Goal: Task Accomplishment & Management: Manage account settings

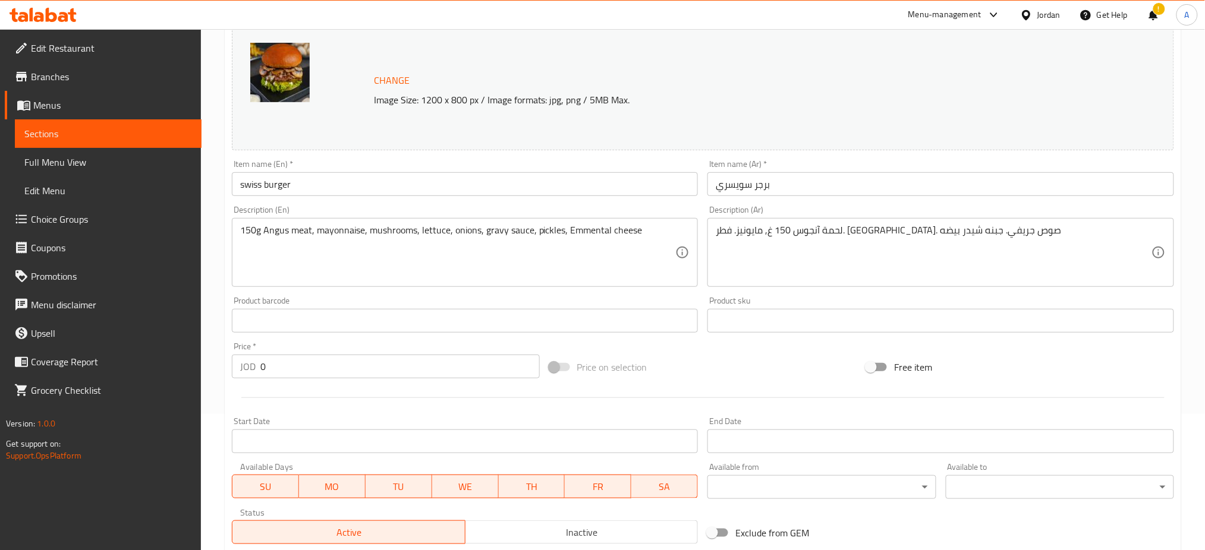
scroll to position [367, 0]
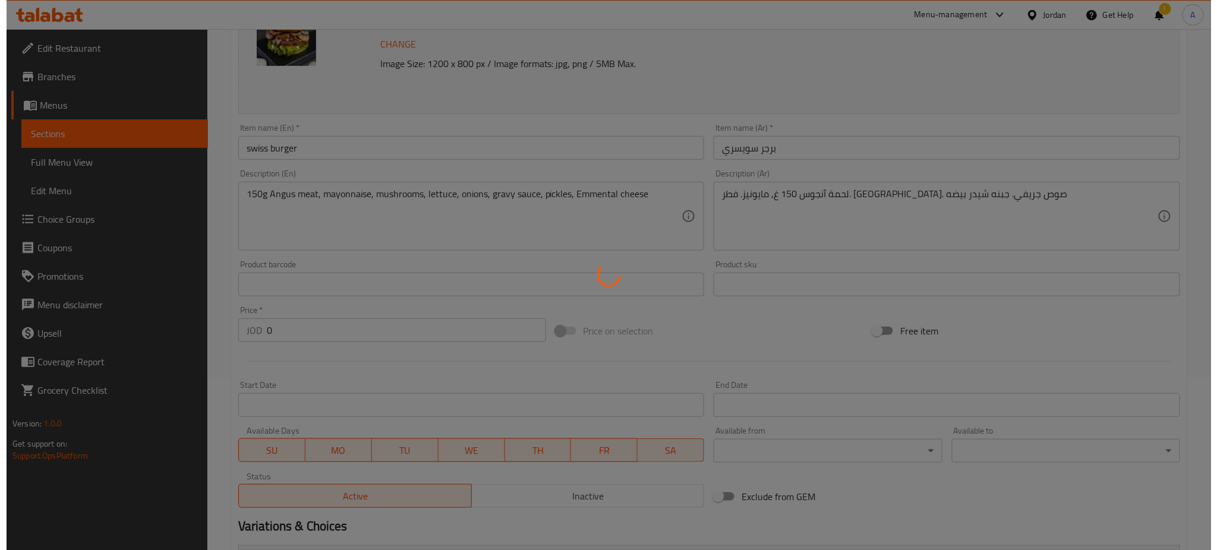
scroll to position [0, 0]
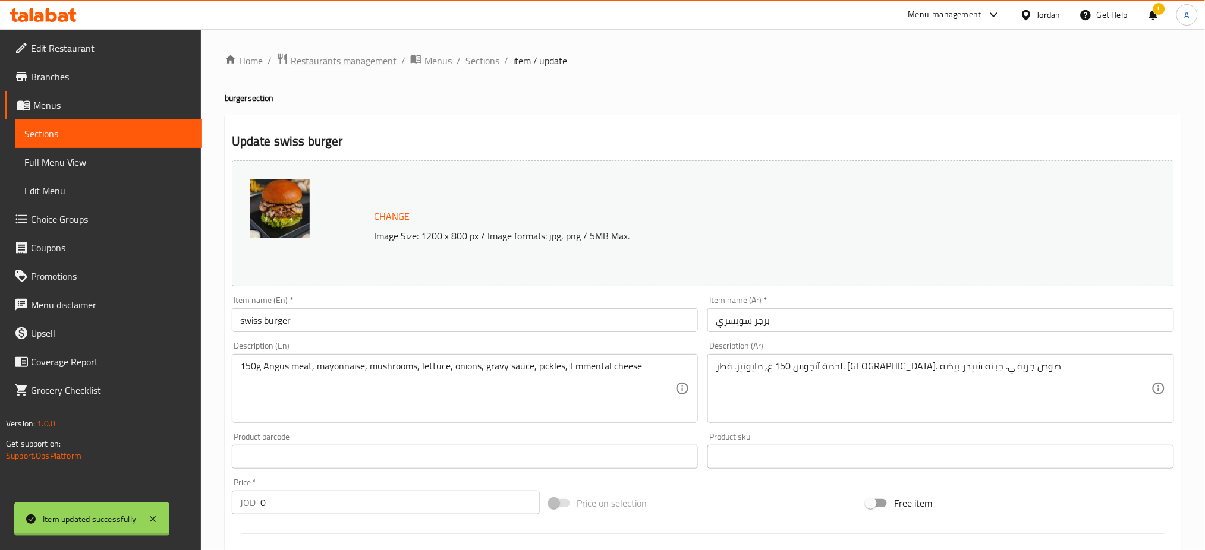
click at [329, 67] on div "Home / Restaurants management / Menus / Sections / item / update burger section…" at bounding box center [703, 505] width 956 height 905
click at [329, 67] on span "Restaurants management" at bounding box center [336, 60] width 120 height 15
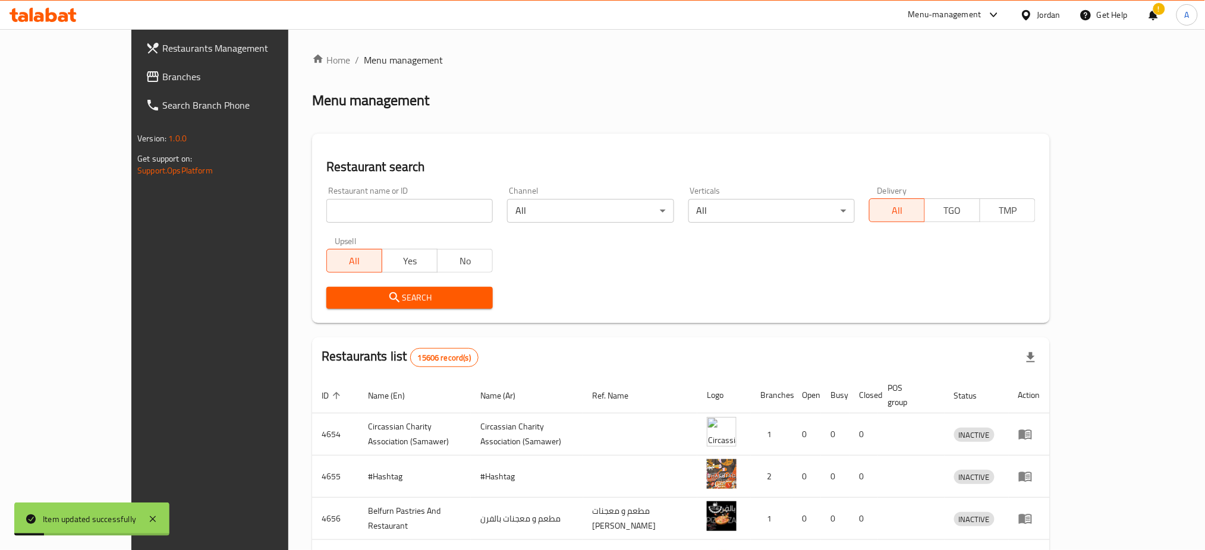
click at [326, 199] on input "search" at bounding box center [409, 211] width 166 height 24
type input "dolmajo"
click button "Search" at bounding box center [409, 298] width 166 height 22
click at [312, 194] on div "Home / Menu management Menu management Restaurant search Restaurant name or ID …" at bounding box center [681, 464] width 738 height 823
drag, startPoint x: 0, startPoint y: 0, endPoint x: 311, endPoint y: 194, distance: 366.8
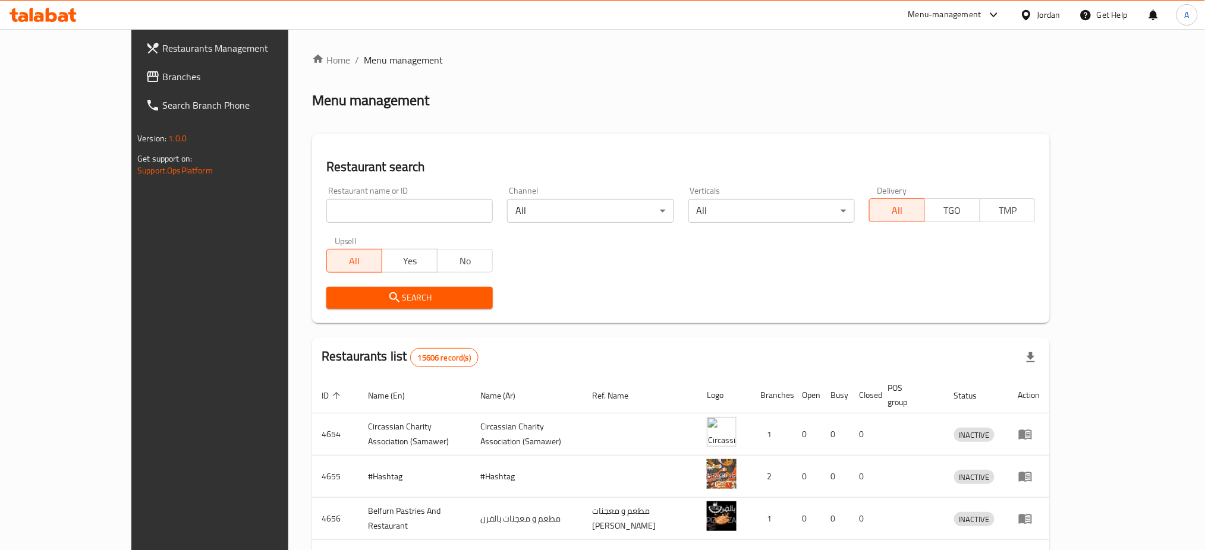
click at [326, 199] on input "search" at bounding box center [409, 211] width 166 height 24
click button "Search" at bounding box center [409, 298] width 166 height 22
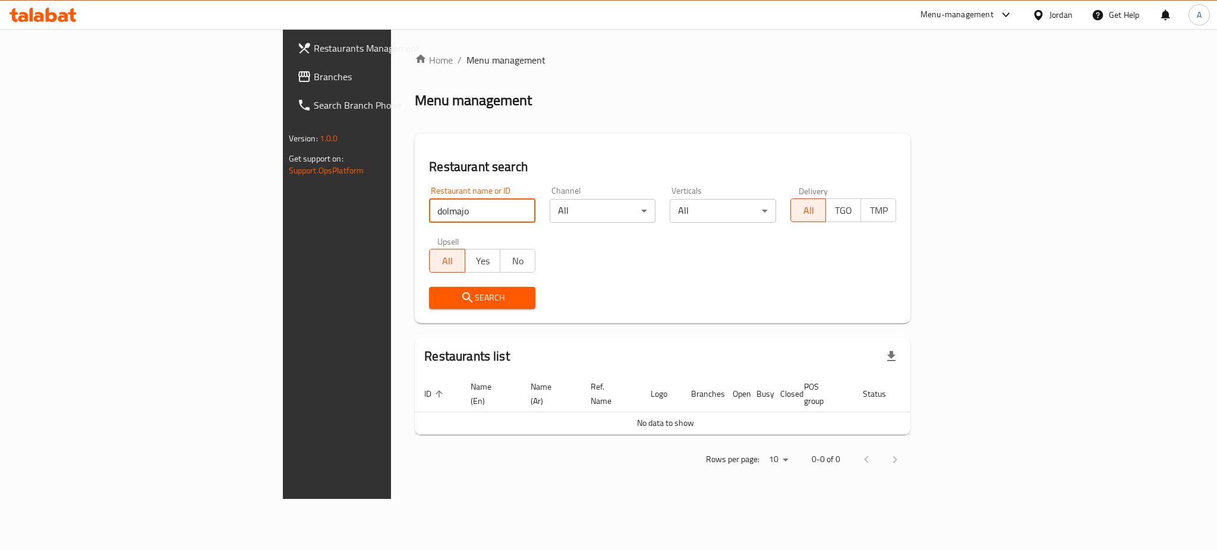
click at [429, 199] on input "dolmajo" at bounding box center [482, 211] width 106 height 24
type input "dolma"
click button "Search" at bounding box center [482, 298] width 106 height 22
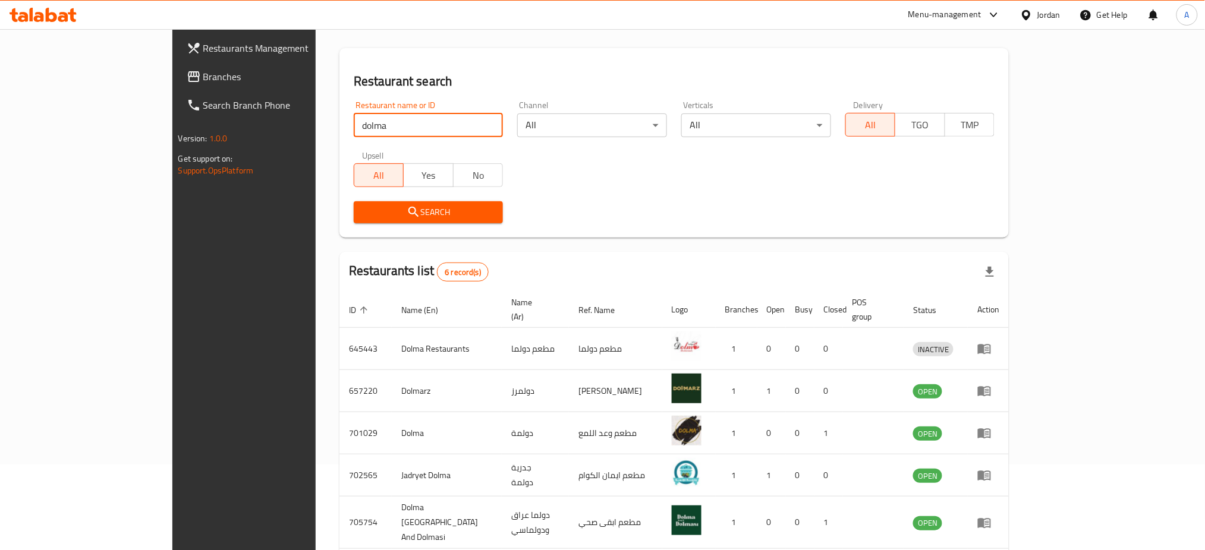
scroll to position [132, 0]
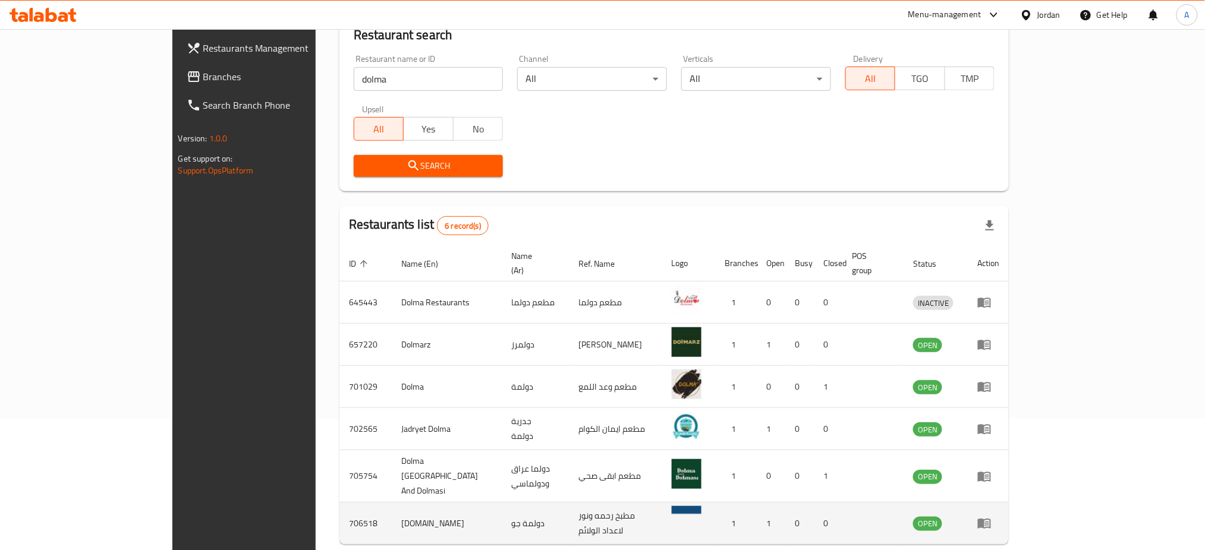
click at [991, 519] on icon "enhanced table" at bounding box center [984, 524] width 13 height 10
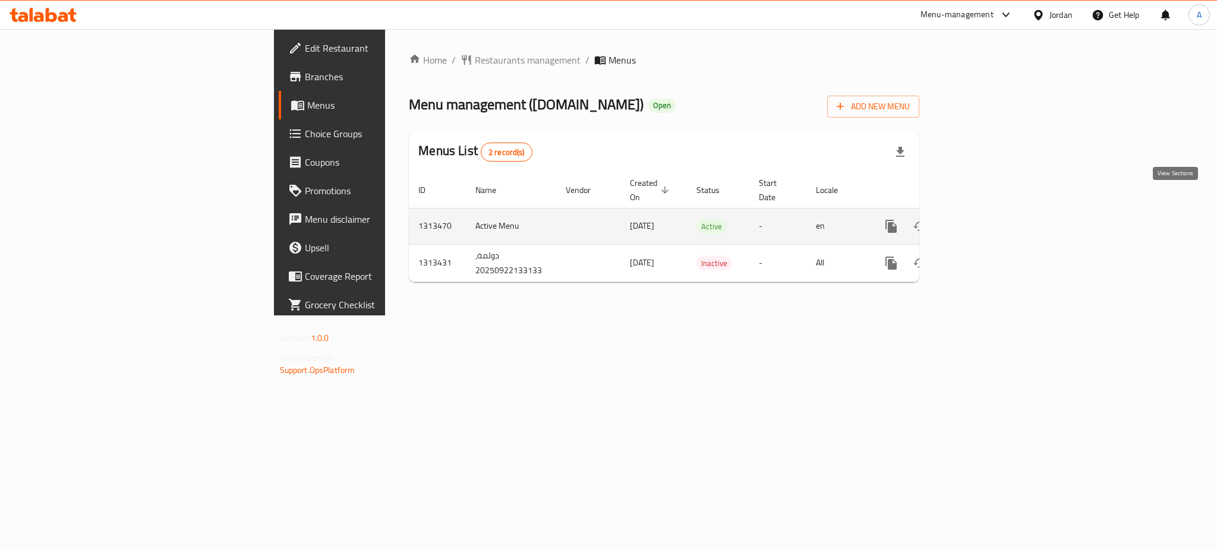
click at [984, 219] on icon "enhanced table" at bounding box center [977, 226] width 14 height 14
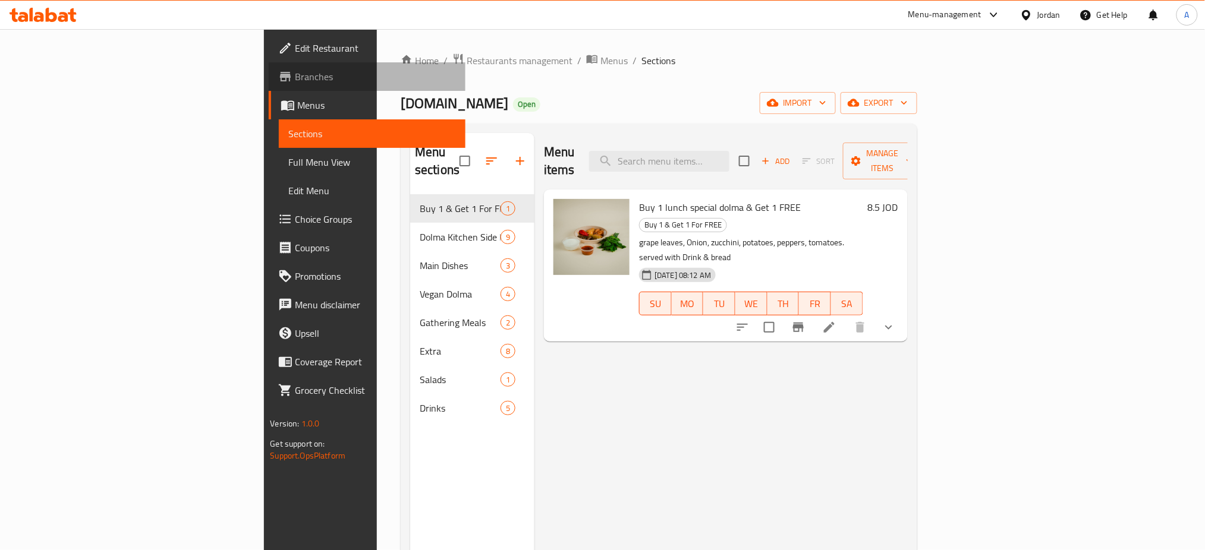
click at [295, 70] on span "Branches" at bounding box center [375, 77] width 161 height 14
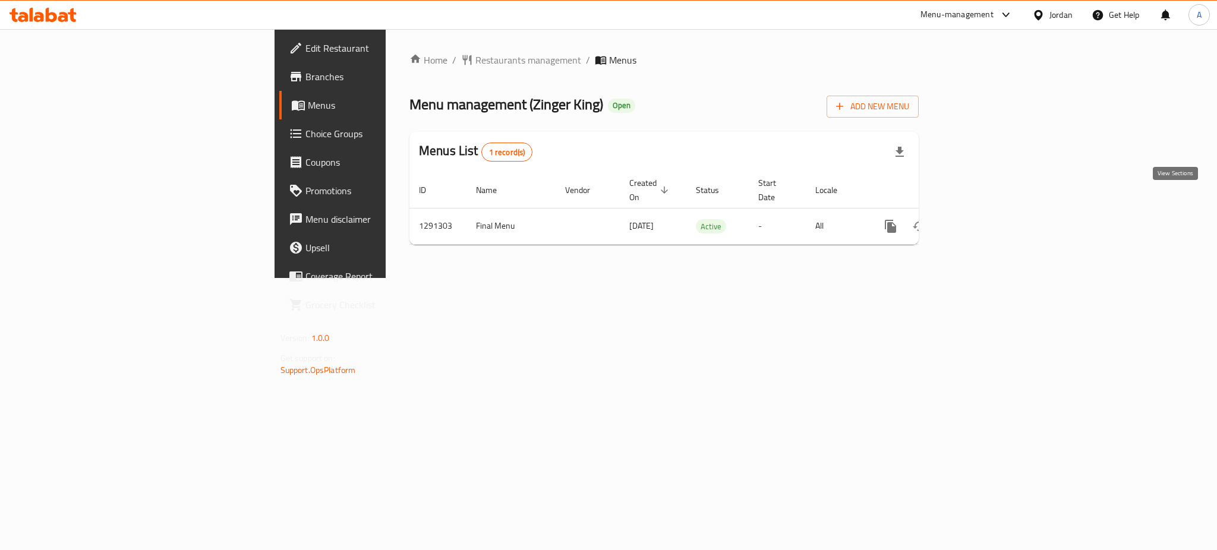
click at [991, 212] on link "enhanced table" at bounding box center [976, 226] width 29 height 29
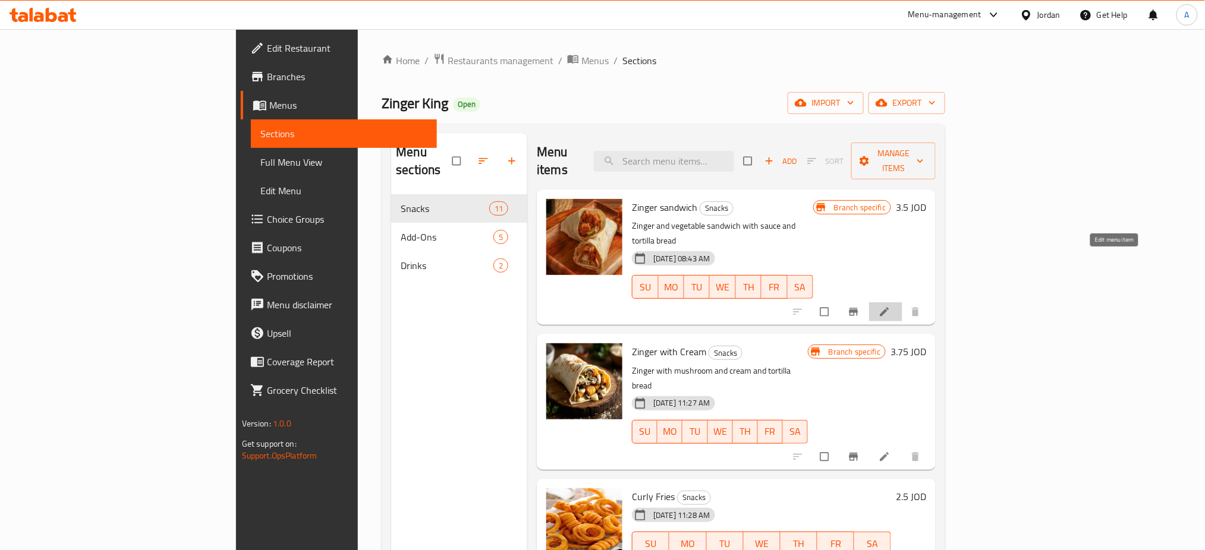
click at [893, 306] on link at bounding box center [885, 312] width 14 height 12
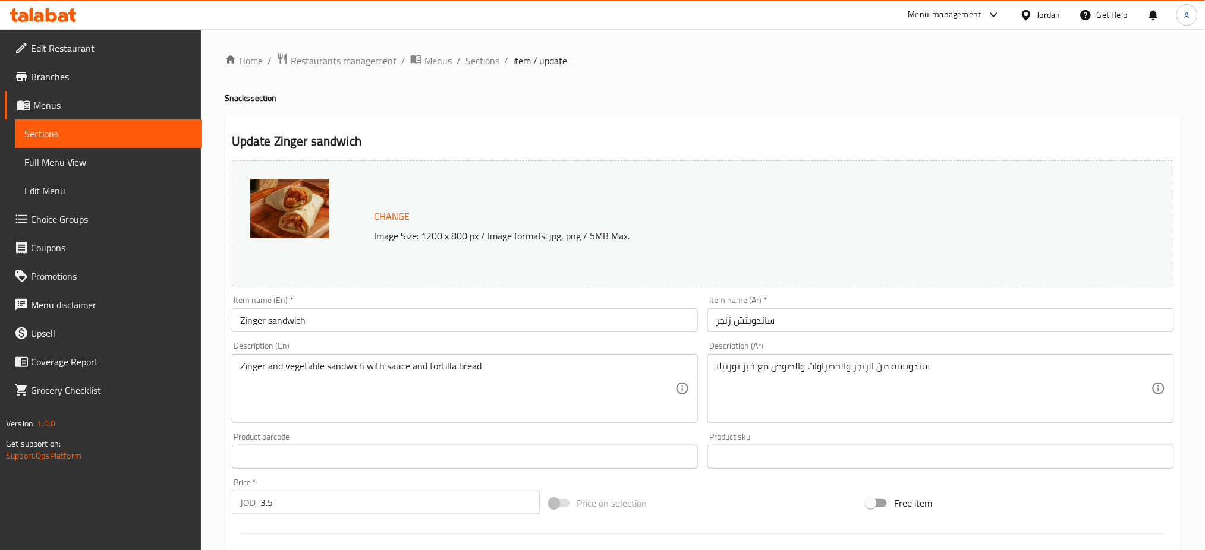
click at [465, 57] on span "Sections" at bounding box center [482, 60] width 34 height 14
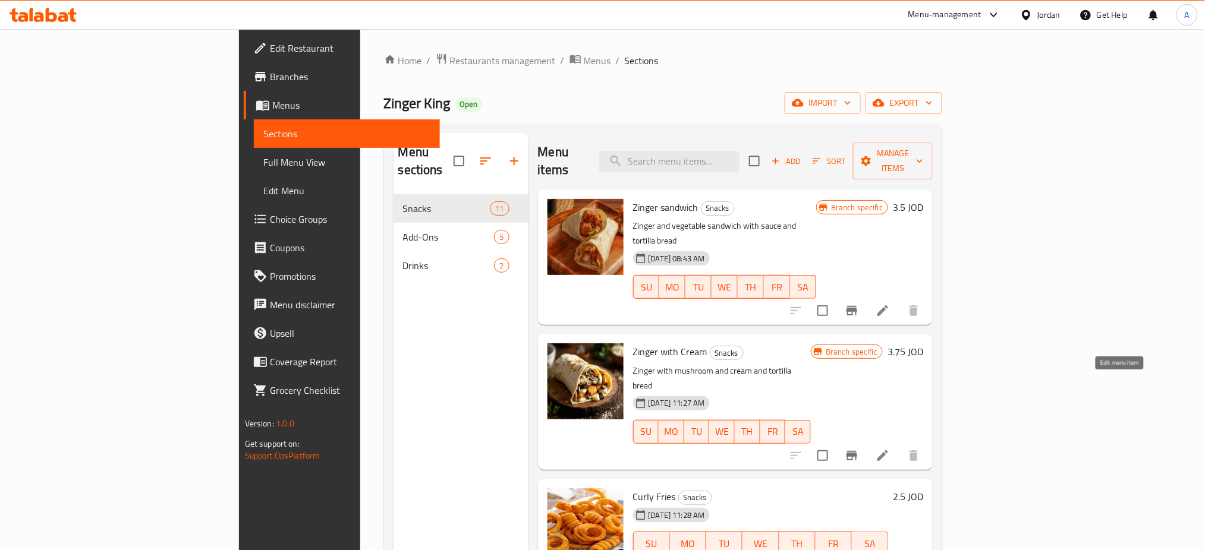
click at [890, 449] on icon at bounding box center [882, 456] width 14 height 14
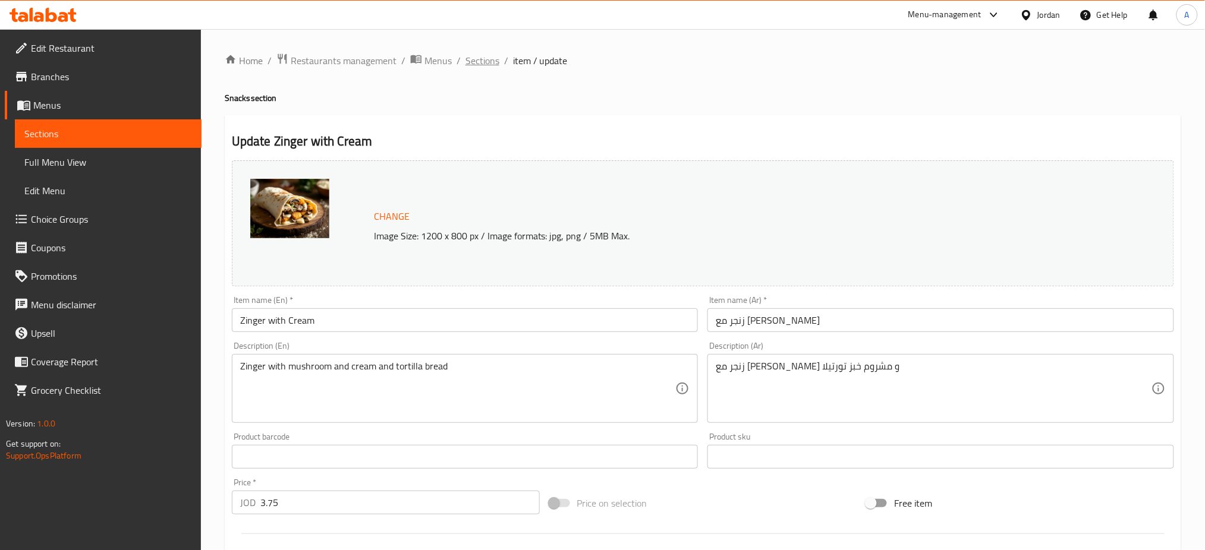
click at [465, 62] on span "Sections" at bounding box center [482, 60] width 34 height 14
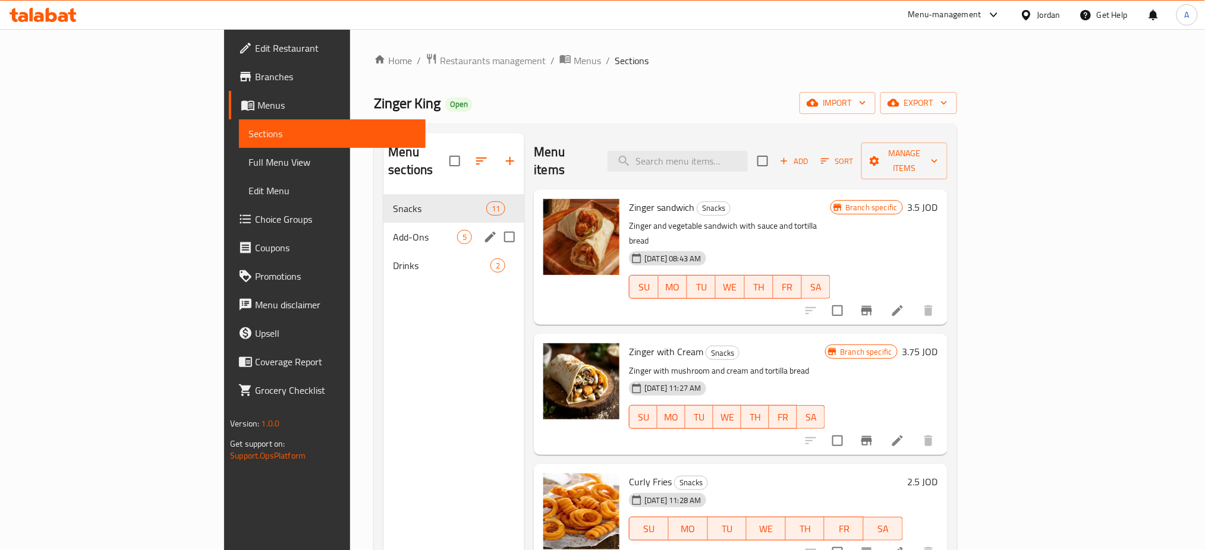
click at [393, 230] on span "Add-Ons" at bounding box center [425, 237] width 64 height 14
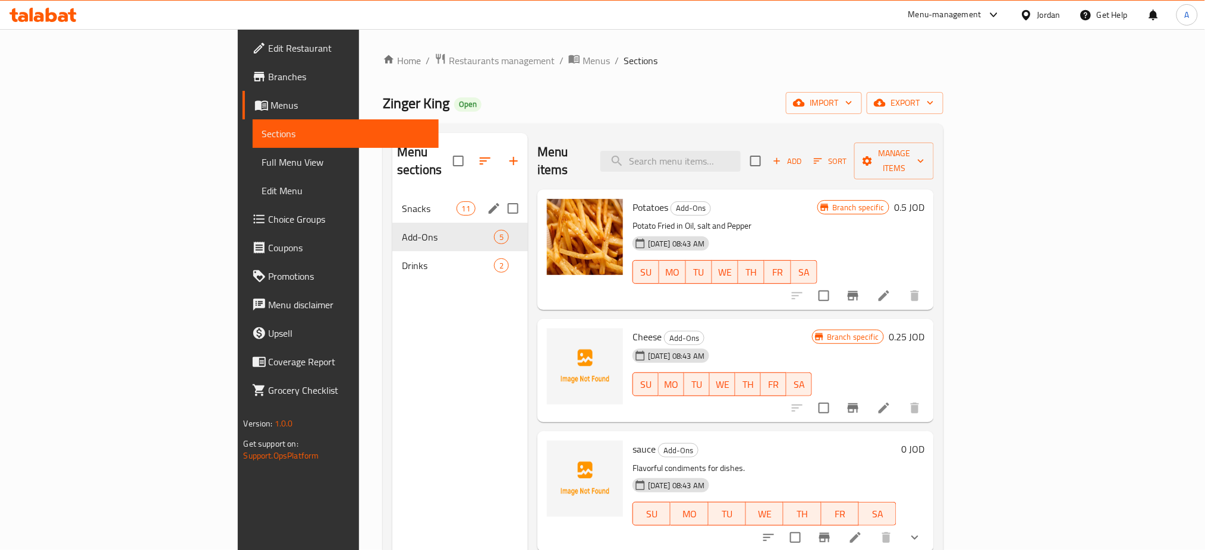
click at [392, 194] on div "Snacks 11" at bounding box center [459, 208] width 135 height 29
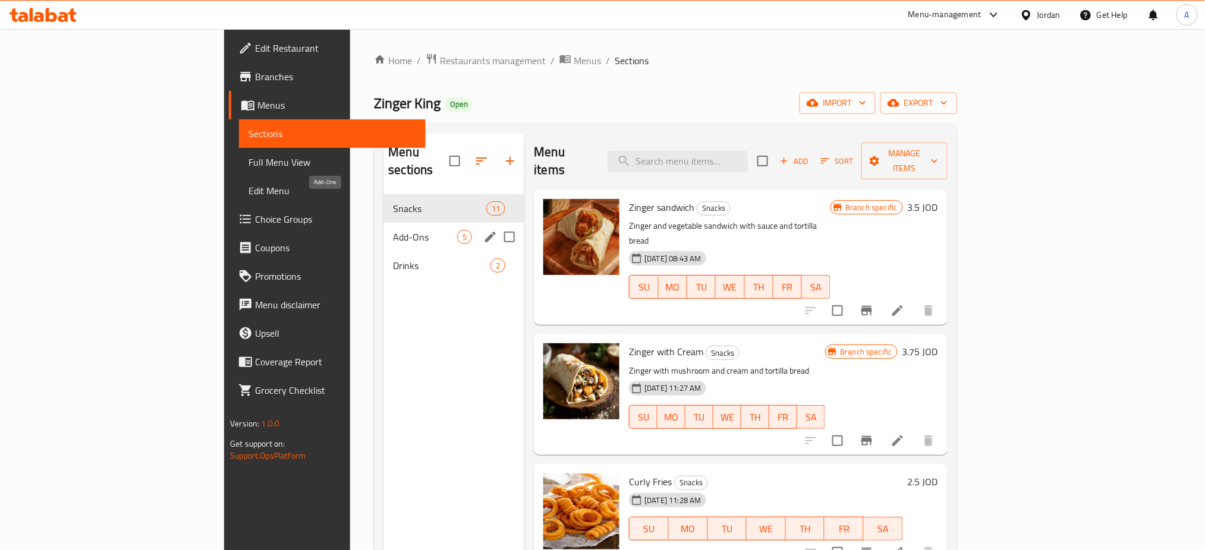
click at [393, 230] on span "Add-Ons" at bounding box center [425, 237] width 64 height 14
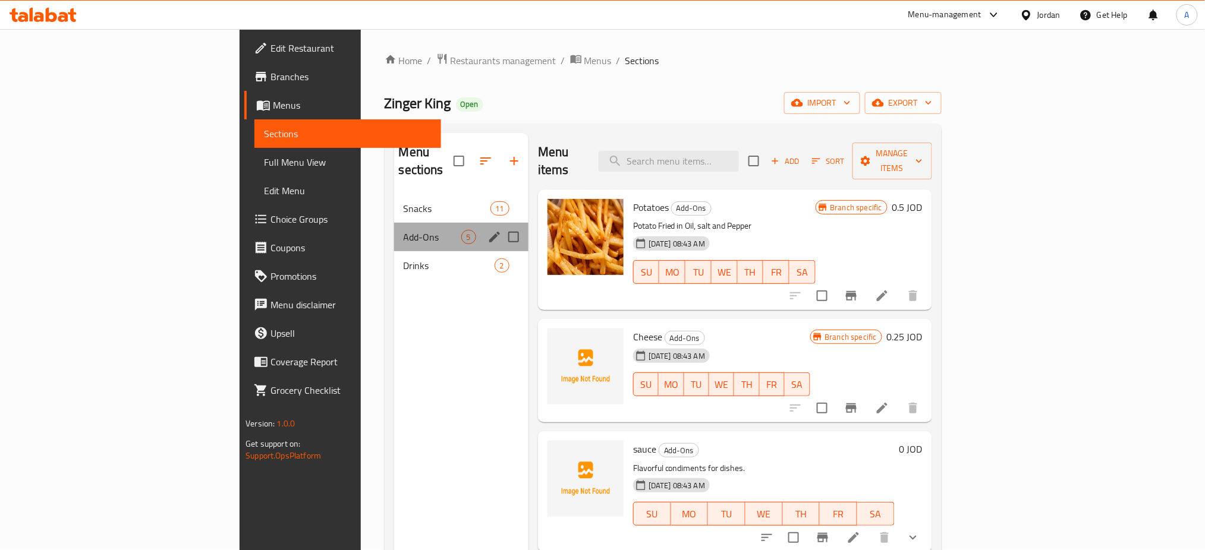
click at [394, 223] on div "Add-Ons 5" at bounding box center [461, 237] width 134 height 29
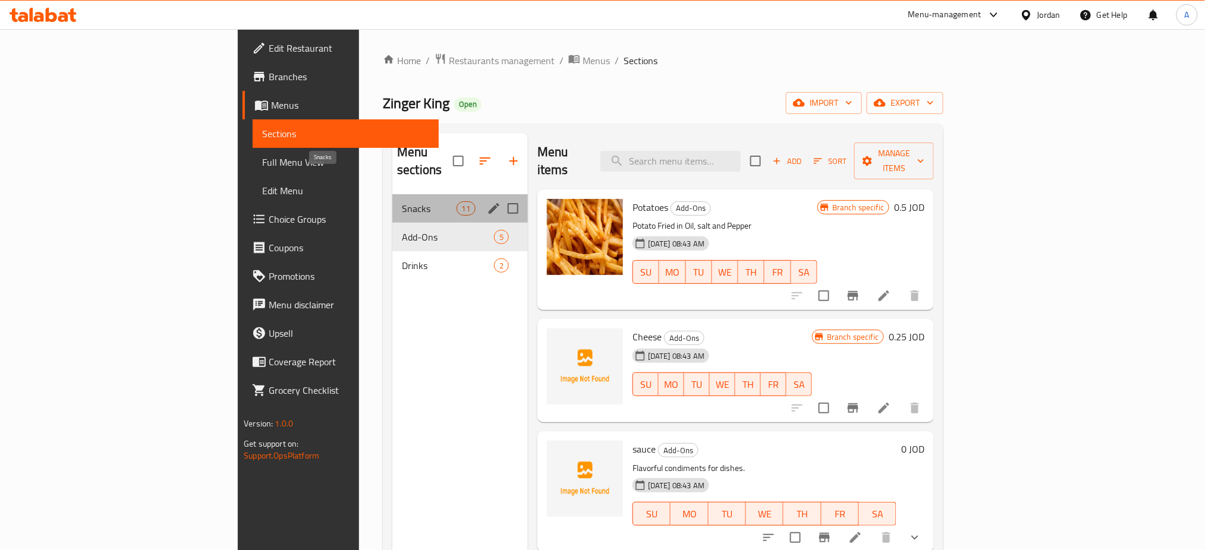
click at [402, 201] on span "Snacks" at bounding box center [429, 208] width 54 height 14
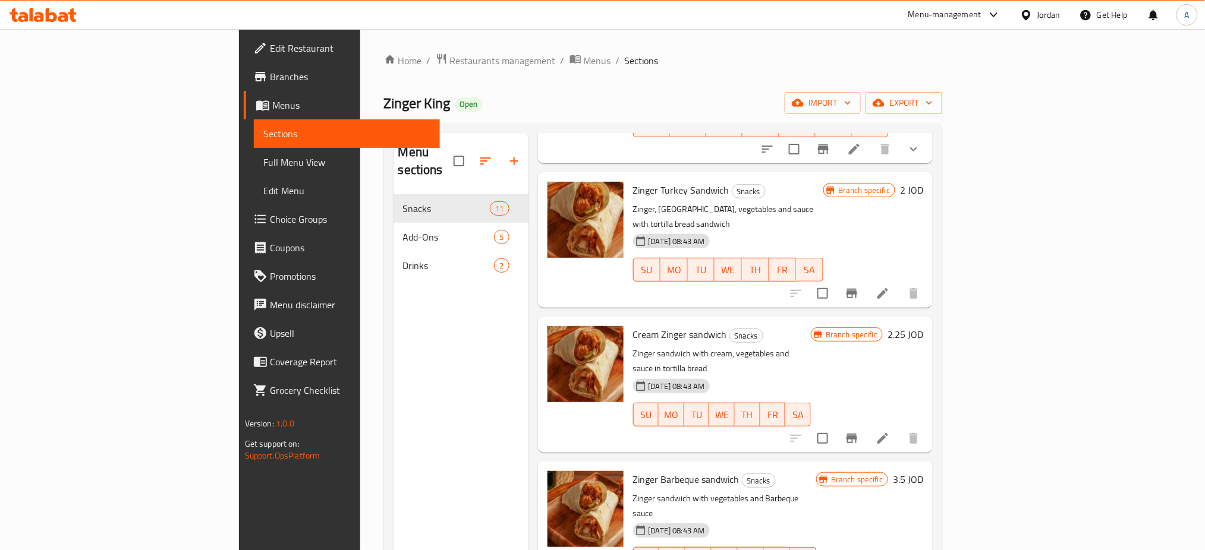
click at [239, 522] on div "Edit Restaurant Branches Menus Sections Full Menu View Edit Menu Choice Groups …" at bounding box center [339, 304] width 201 height 550
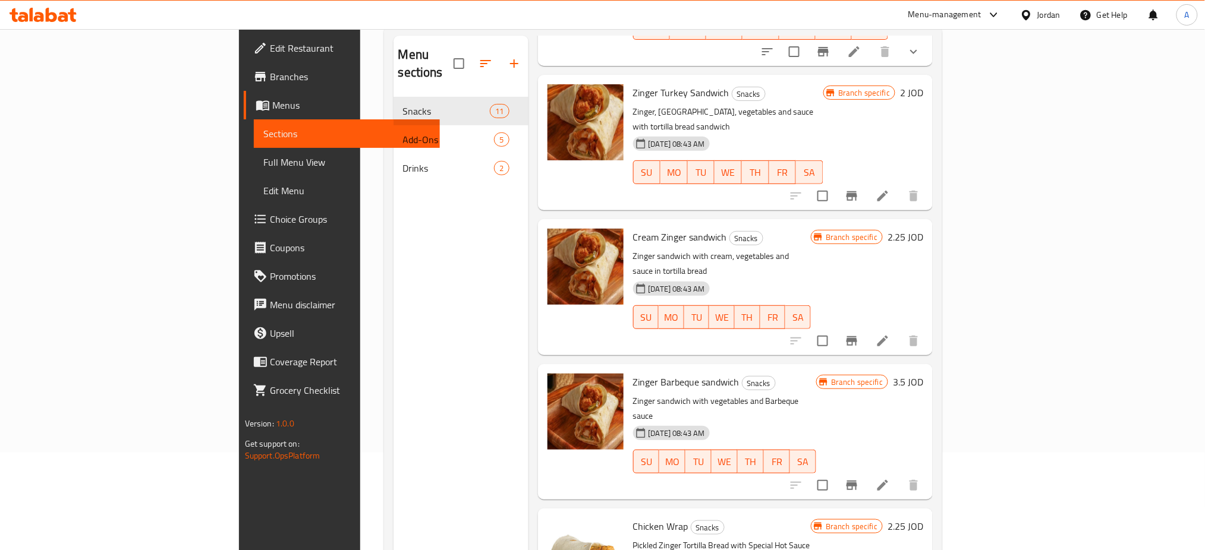
scroll to position [163, 0]
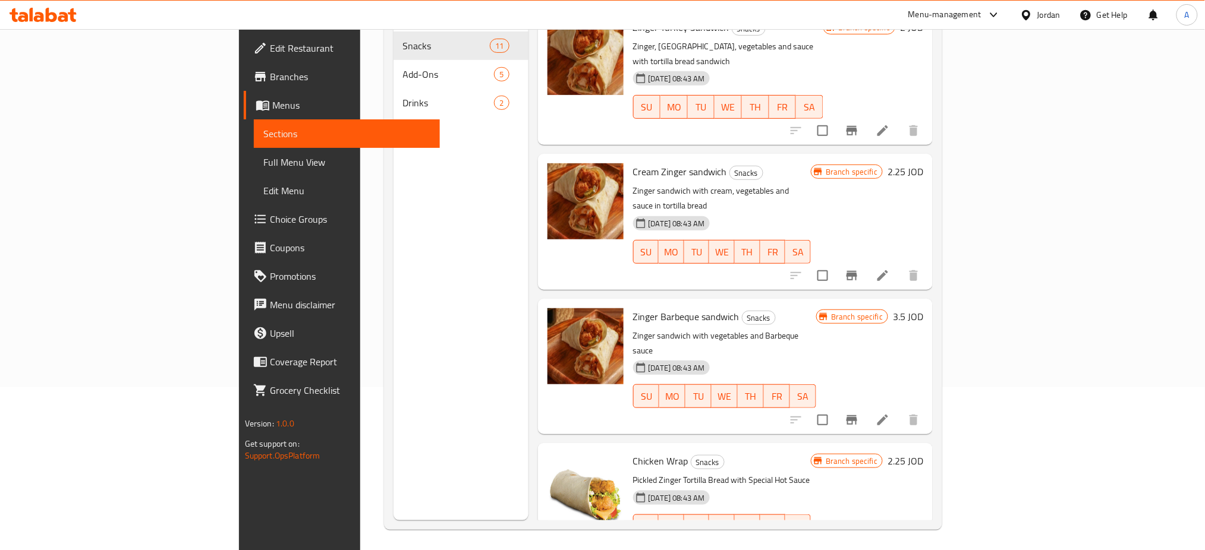
click at [633, 452] on span "Chicken Wrap" at bounding box center [660, 461] width 55 height 18
drag, startPoint x: 232, startPoint y: 464, endPoint x: 240, endPoint y: 467, distance: 8.1
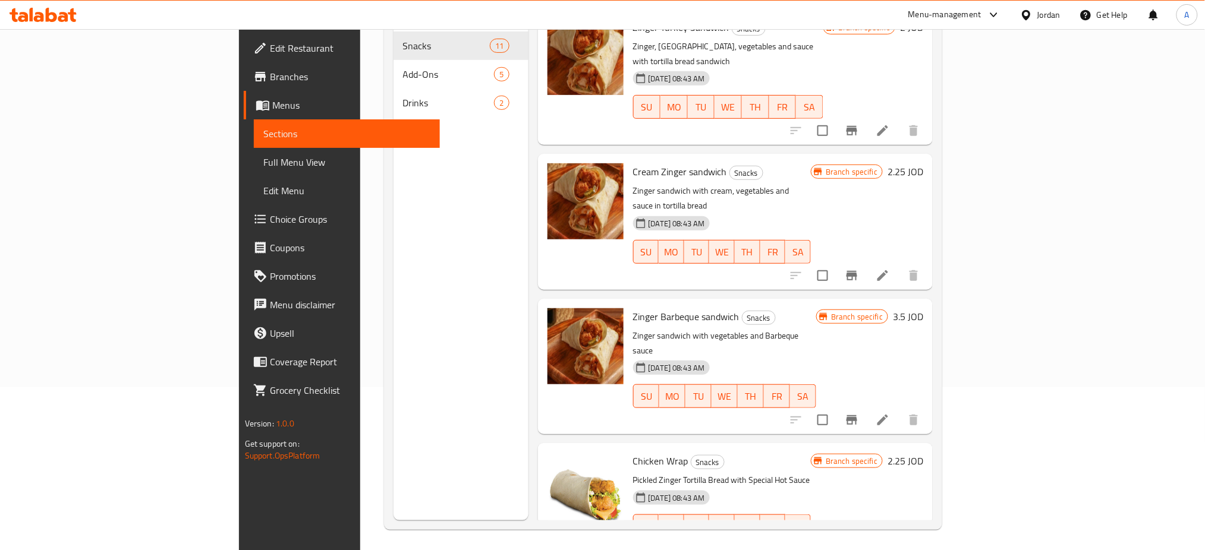
click at [384, 464] on div "Menu sections Snacks 11 Add-Ons 5 Drinks 2 Menu items Add Sort Manage items Zin…" at bounding box center [663, 245] width 559 height 569
